Goal: Transaction & Acquisition: Book appointment/travel/reservation

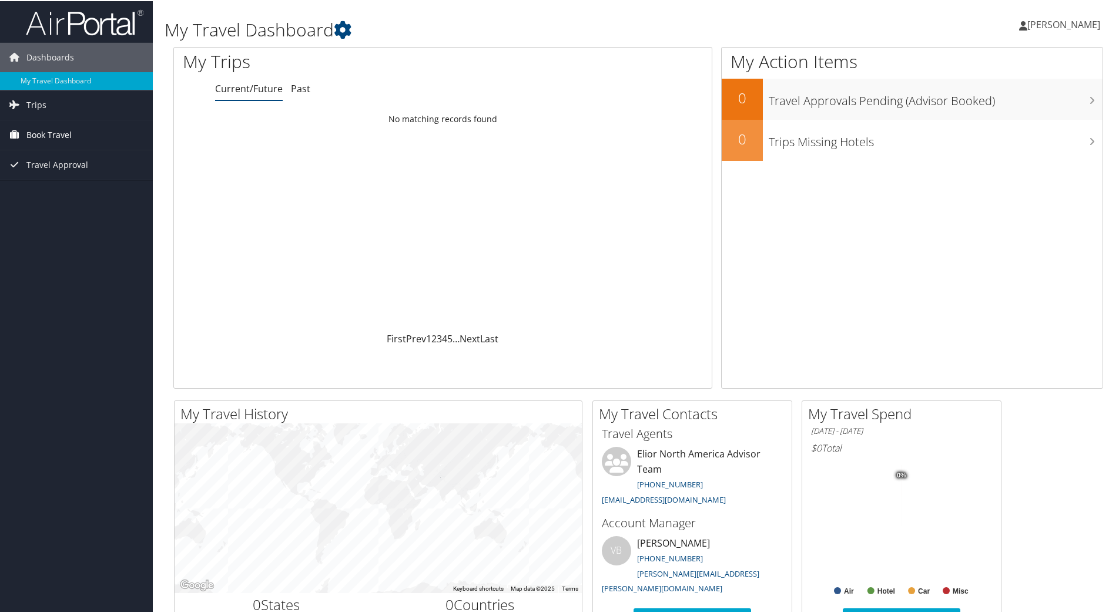
click at [63, 136] on span "Book Travel" at bounding box center [48, 133] width 45 height 29
click at [87, 192] on link "Book/Manage Online Trips" at bounding box center [76, 193] width 153 height 18
